Goal: Use online tool/utility: Utilize a website feature to perform a specific function

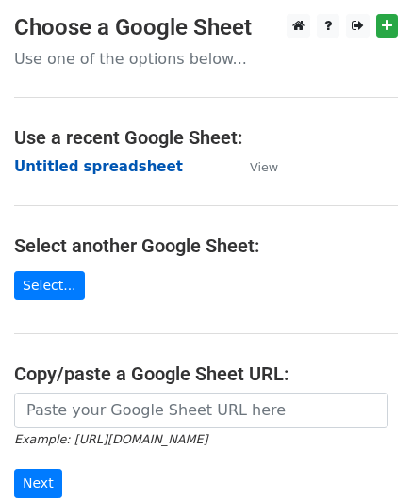
click at [132, 162] on strong "Untitled spreadsheet" at bounding box center [98, 166] width 169 height 17
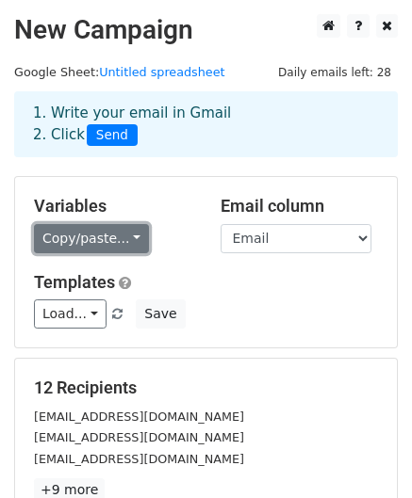
click at [124, 237] on link "Copy/paste..." at bounding box center [91, 238] width 115 height 29
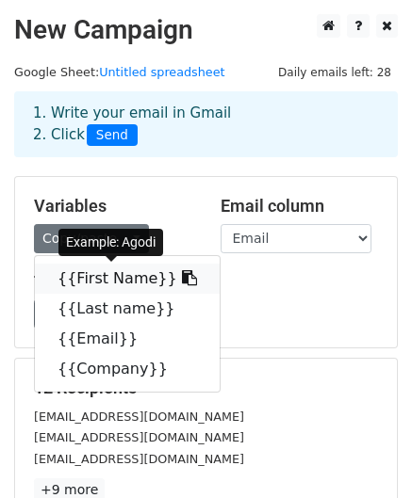
click at [182, 270] on icon at bounding box center [189, 277] width 15 height 15
